Goal: Browse casually: Explore the website without a specific task or goal

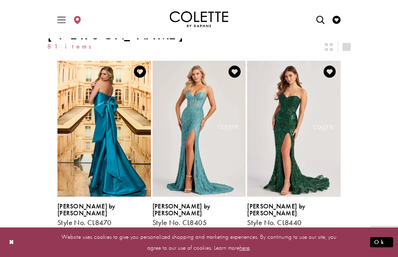
scroll to position [162, 0]
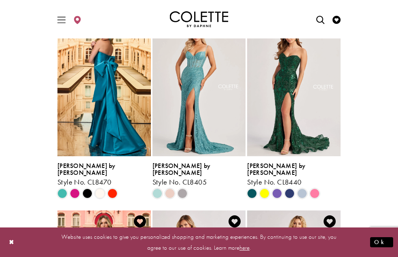
click at [81, 137] on img "Visit Colette by Daphne Style No. CL8470 Page" at bounding box center [103, 88] width 93 height 136
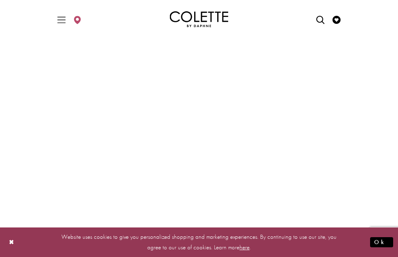
scroll to position [202, 0]
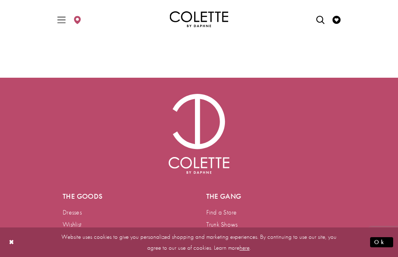
scroll to position [1255, 0]
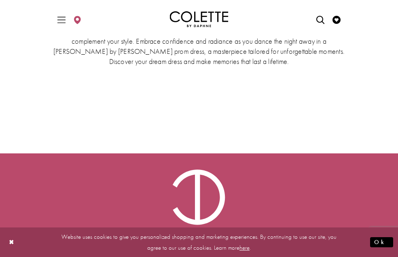
scroll to position [1169, 0]
